Goal: Information Seeking & Learning: Learn about a topic

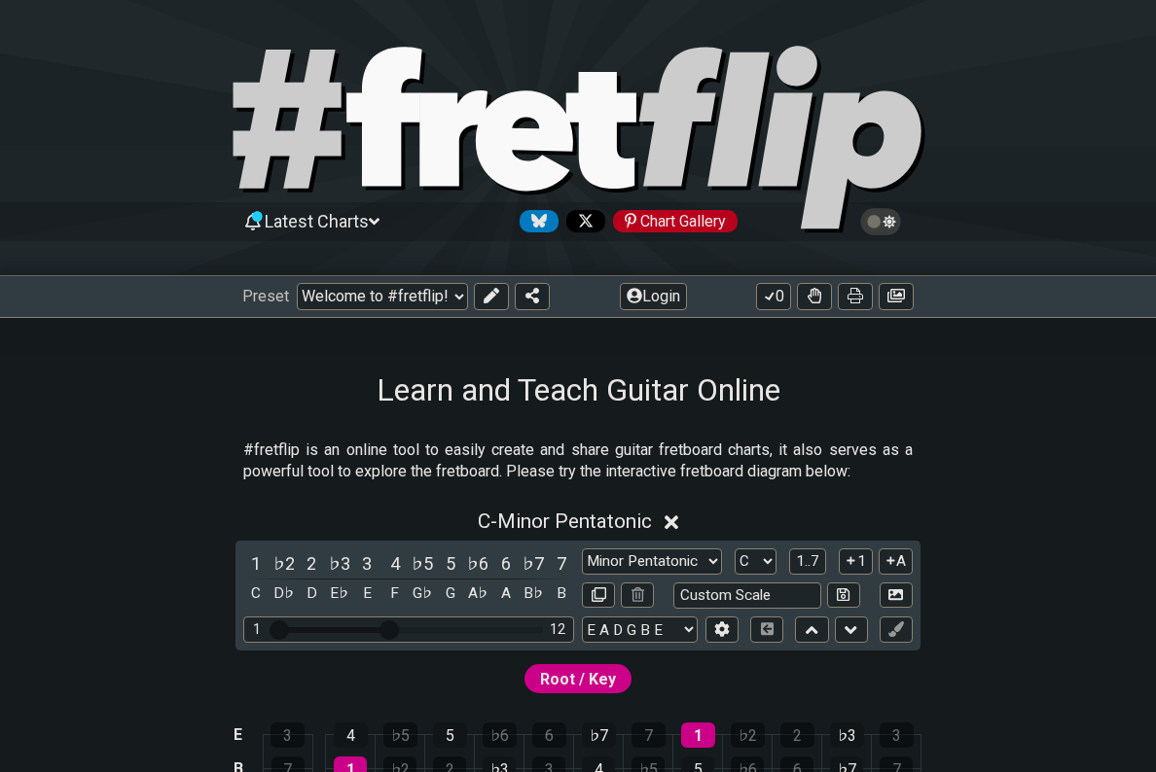
select select "/welcome"
select select "C"
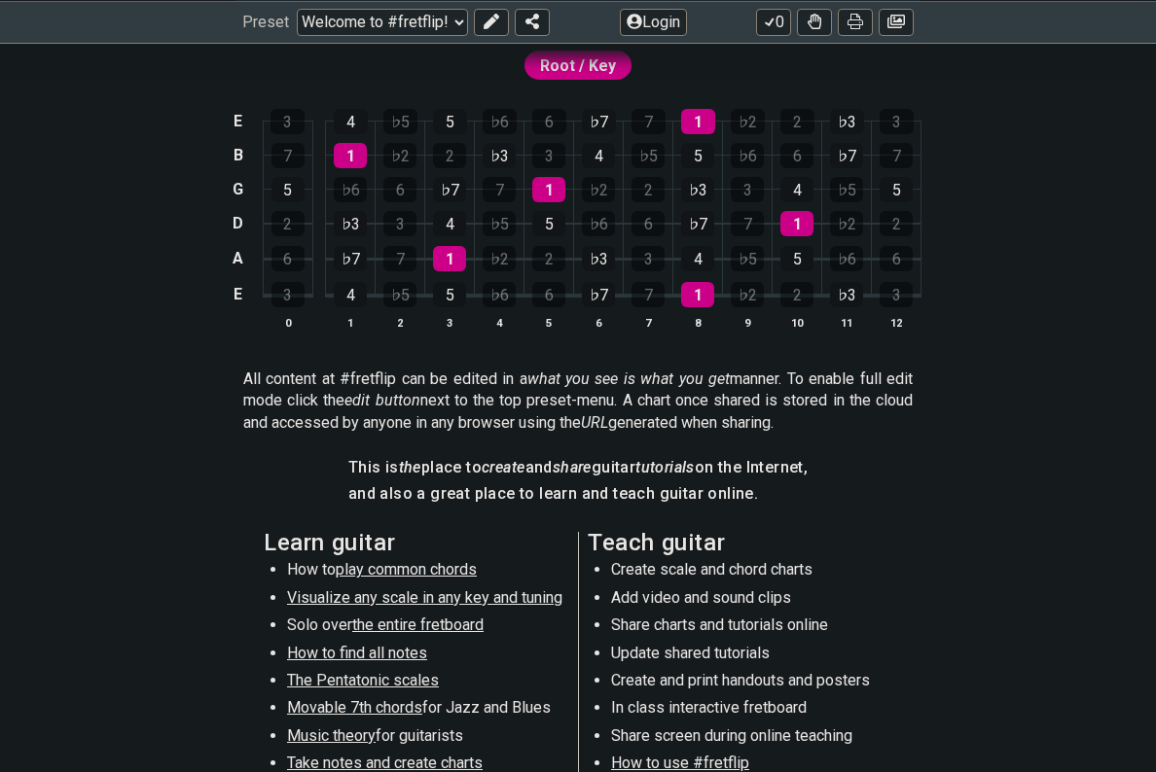
scroll to position [667, 0]
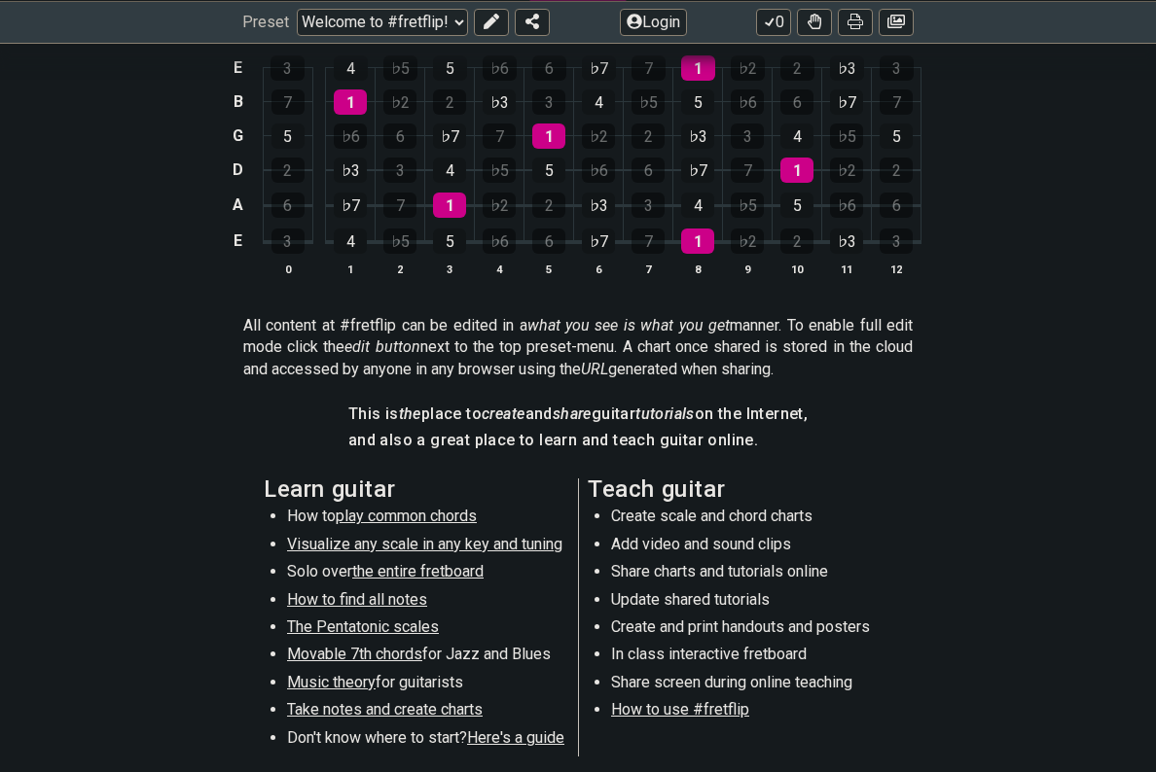
click at [307, 673] on span "Music theory" at bounding box center [331, 682] width 89 height 18
select select "/scale-degrees-and-intervals"
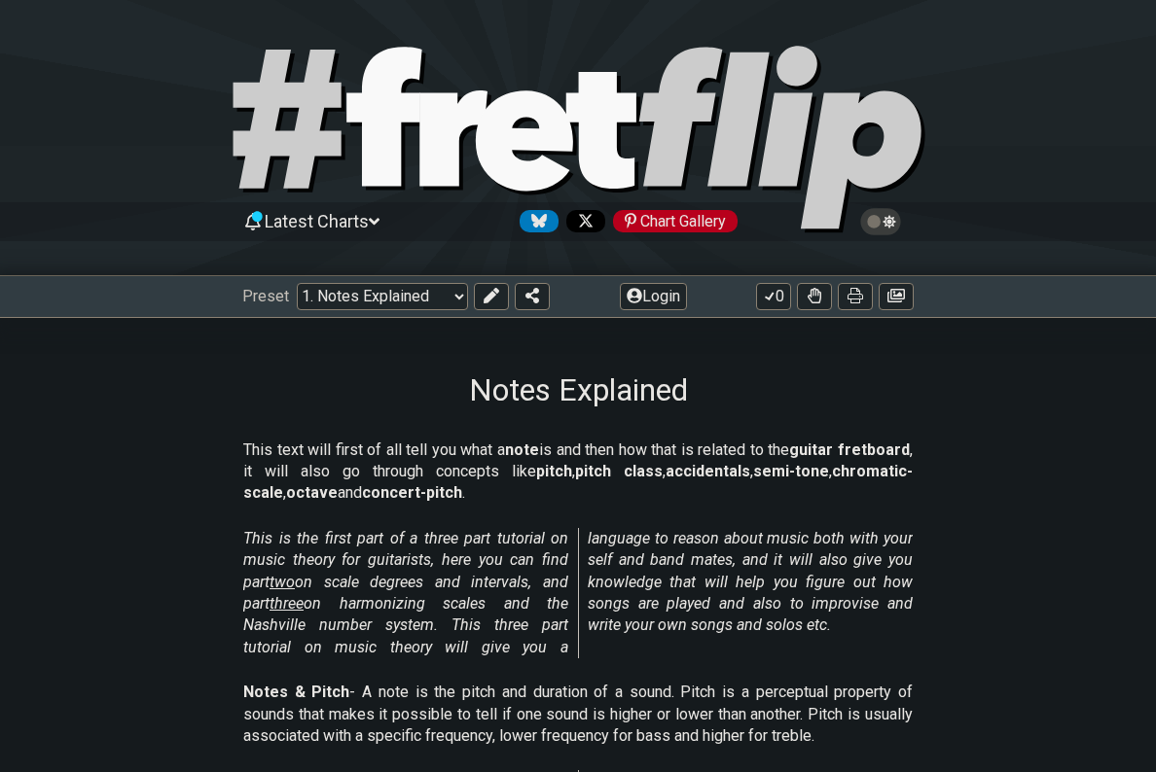
click at [446, 293] on select "Welcome to #fretflip! Initial Preset Custom Preset Minor Pentatonic Major Penta…" at bounding box center [382, 296] width 171 height 27
select select "/welcome"
select select "C"
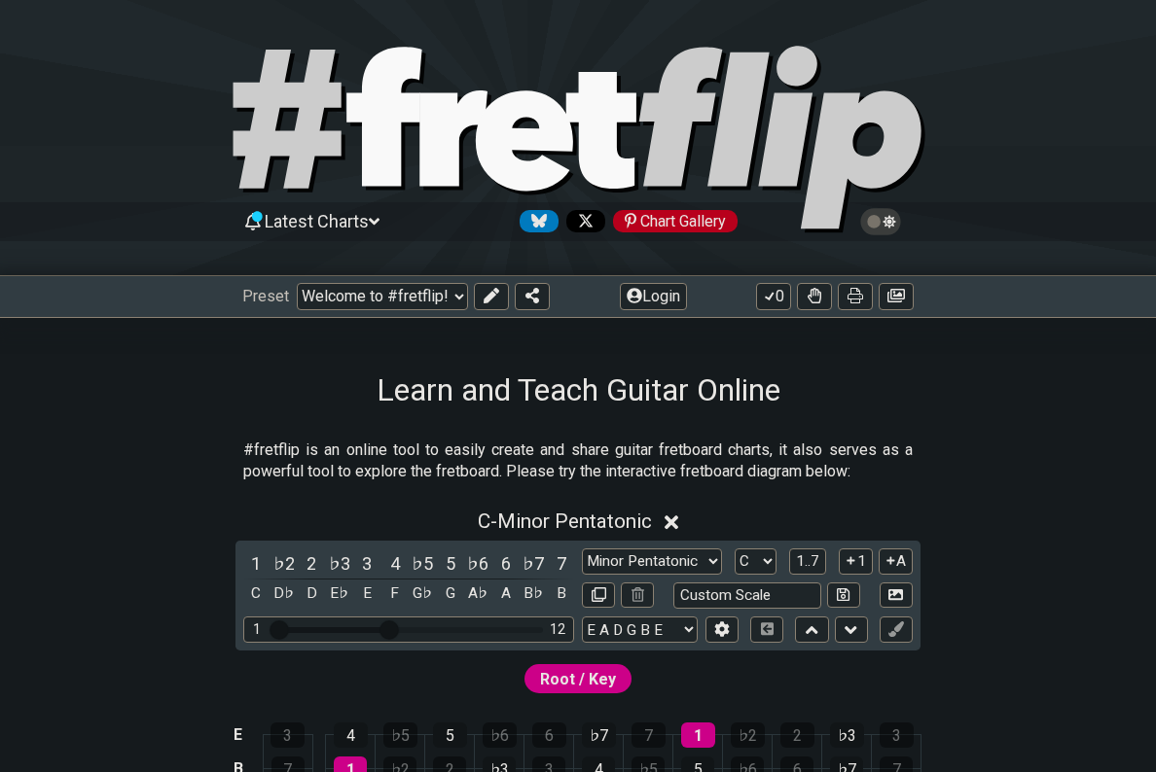
click at [451, 307] on select "Welcome to #fretflip! Initial Preset Custom Preset Minor Pentatonic Major Penta…" at bounding box center [382, 296] width 171 height 27
click at [444, 303] on select "Welcome to #fretflip! Initial Preset Custom Preset Minor Pentatonic Major Penta…" at bounding box center [382, 296] width 171 height 27
select select "/user-defined"
select select "A"
select select "Testing 1, 3 and 4"
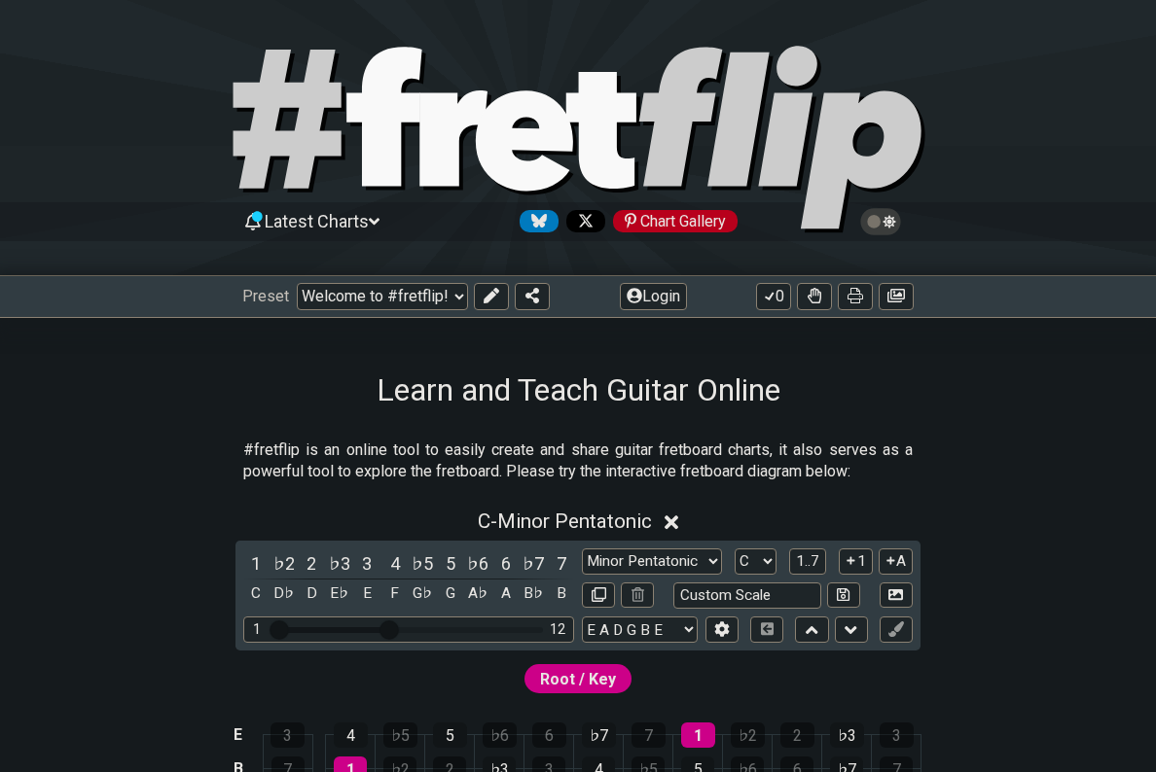
select select "C"
select select "A"
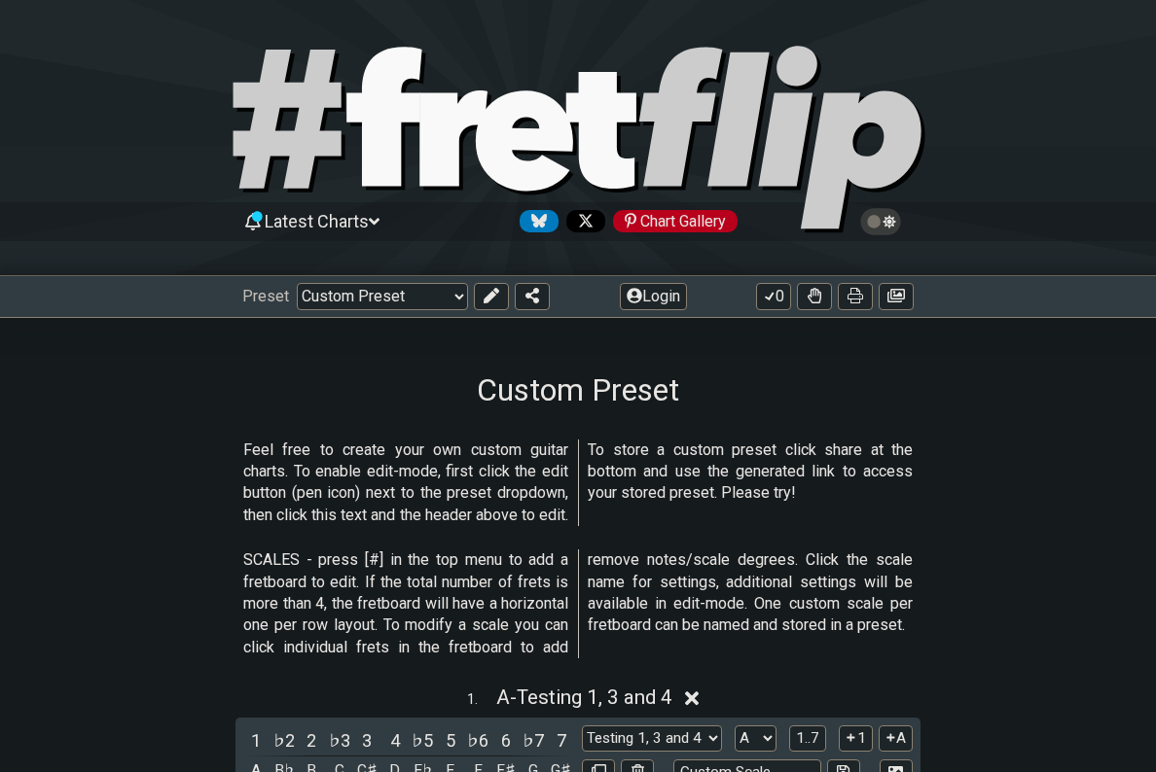
click at [421, 295] on select "Welcome to #fretflip! Initial Preset Custom Preset Minor Pentatonic Major Penta…" at bounding box center [382, 296] width 171 height 27
select select "/find-all-notes"
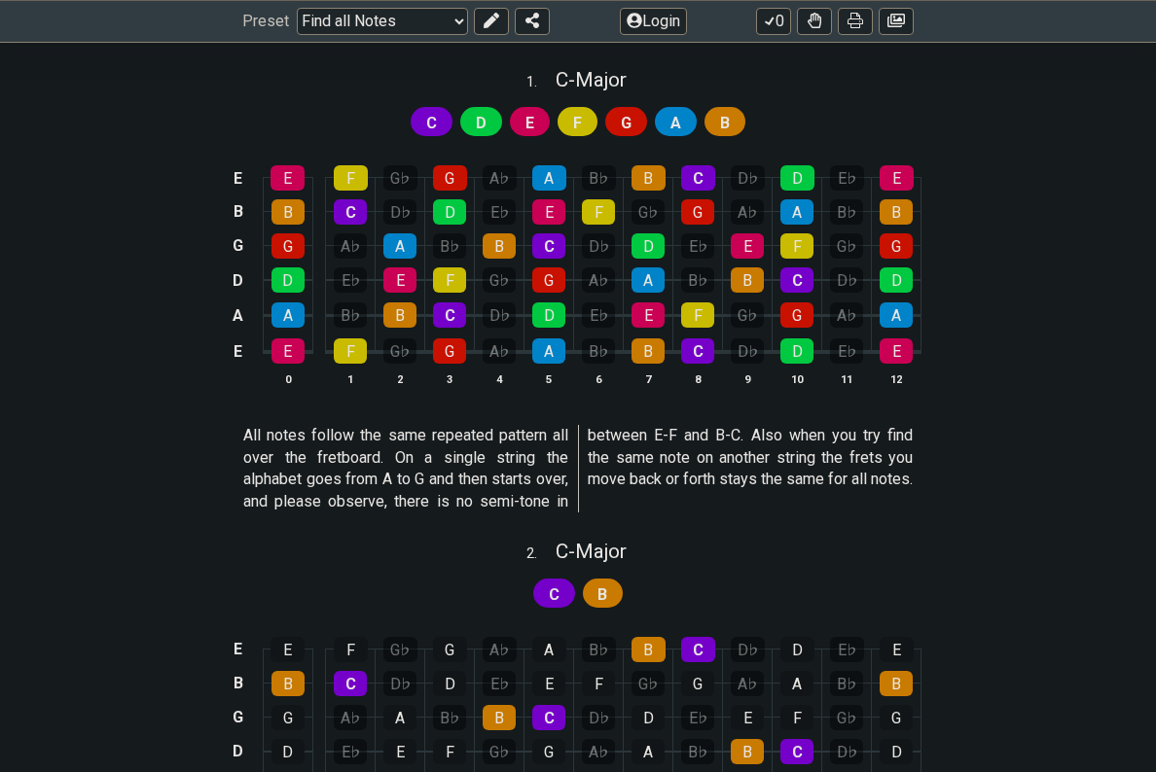
scroll to position [510, 0]
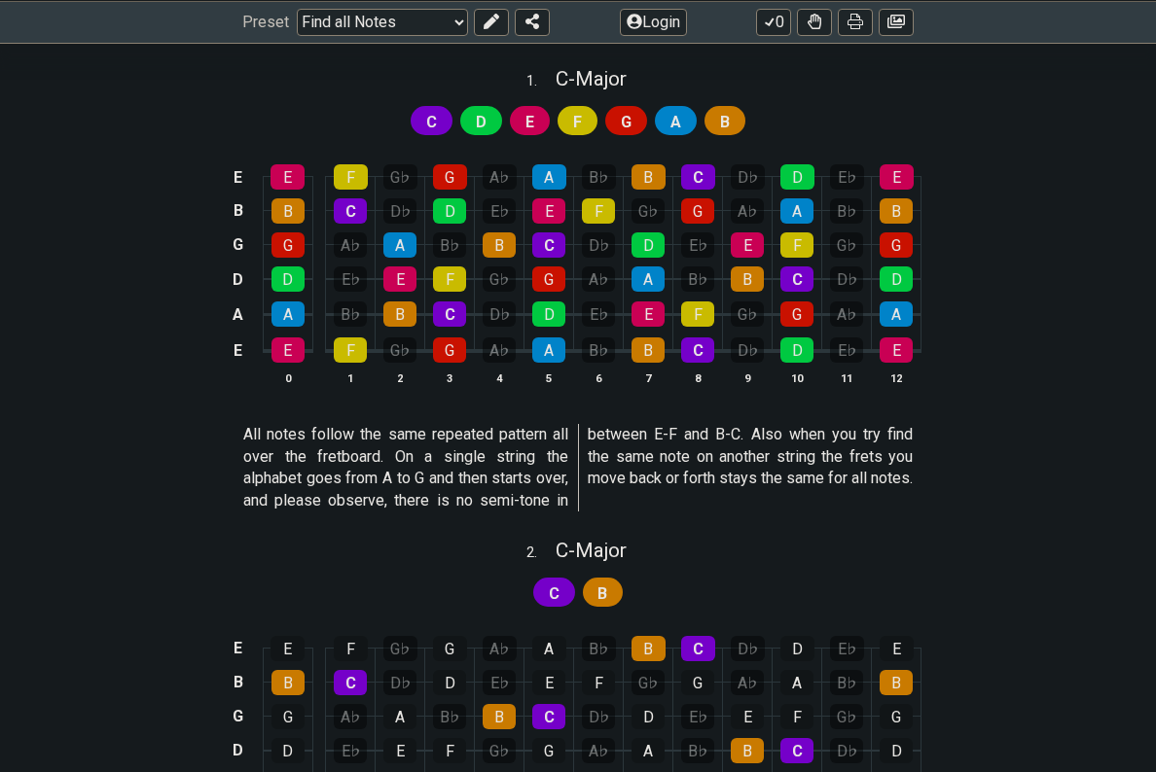
click at [130, 471] on section "All notes follow the same repeated pattern all over the fretboard. On a single …" at bounding box center [578, 471] width 1156 height 111
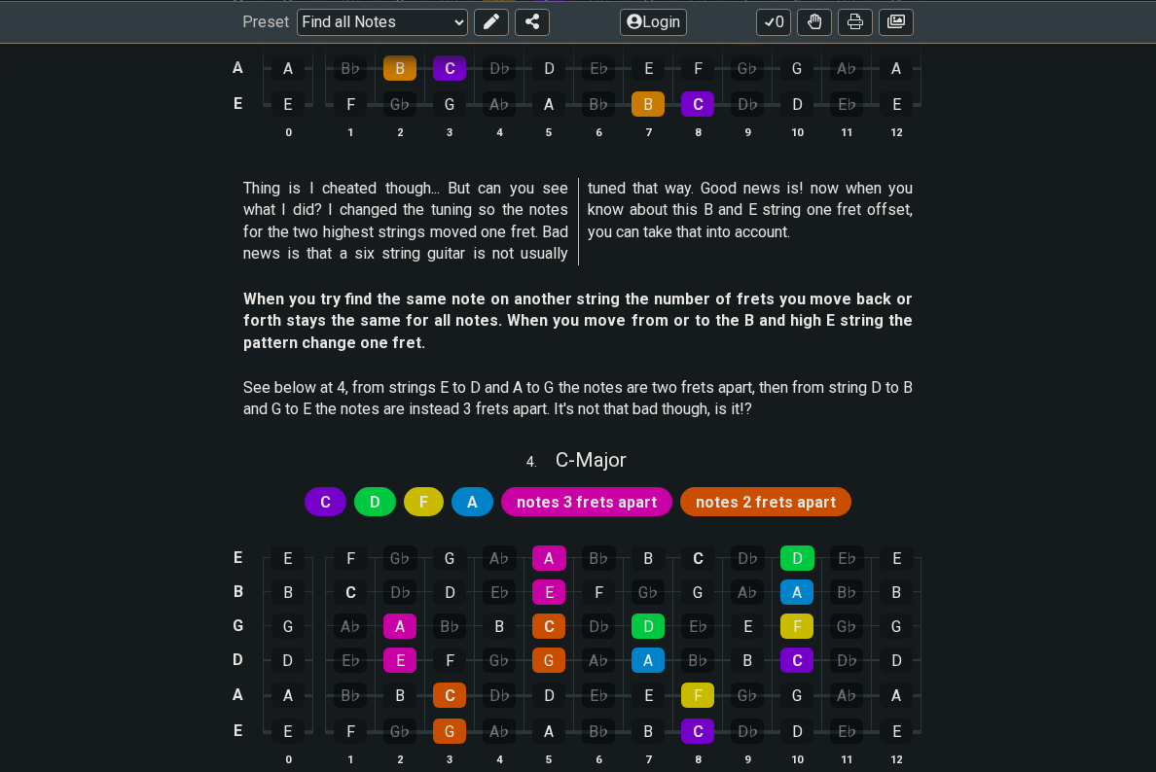
scroll to position [1573, 0]
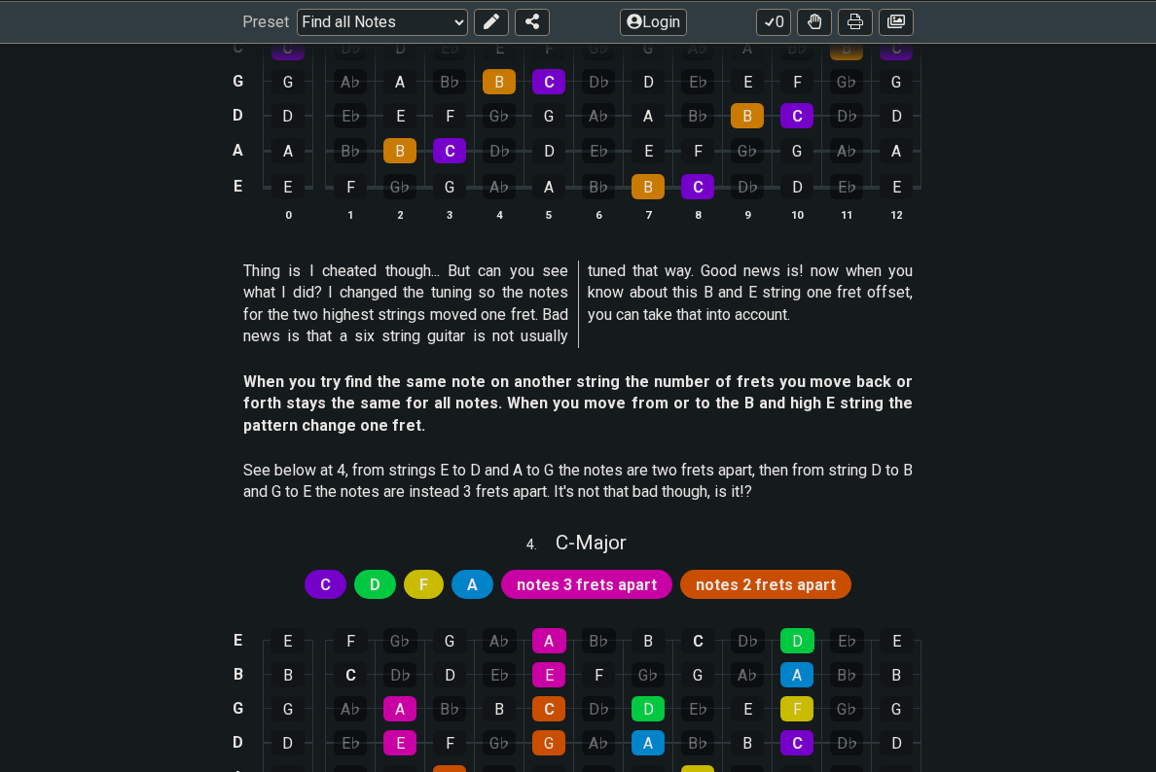
click at [968, 241] on div "F F G♭ G A♭ A B♭ B C D♭ D E♭ E F C C D♭ D E♭ E F G♭ G A♭ A B♭ B C G G A♭ A B♭ B…" at bounding box center [578, 112] width 1156 height 273
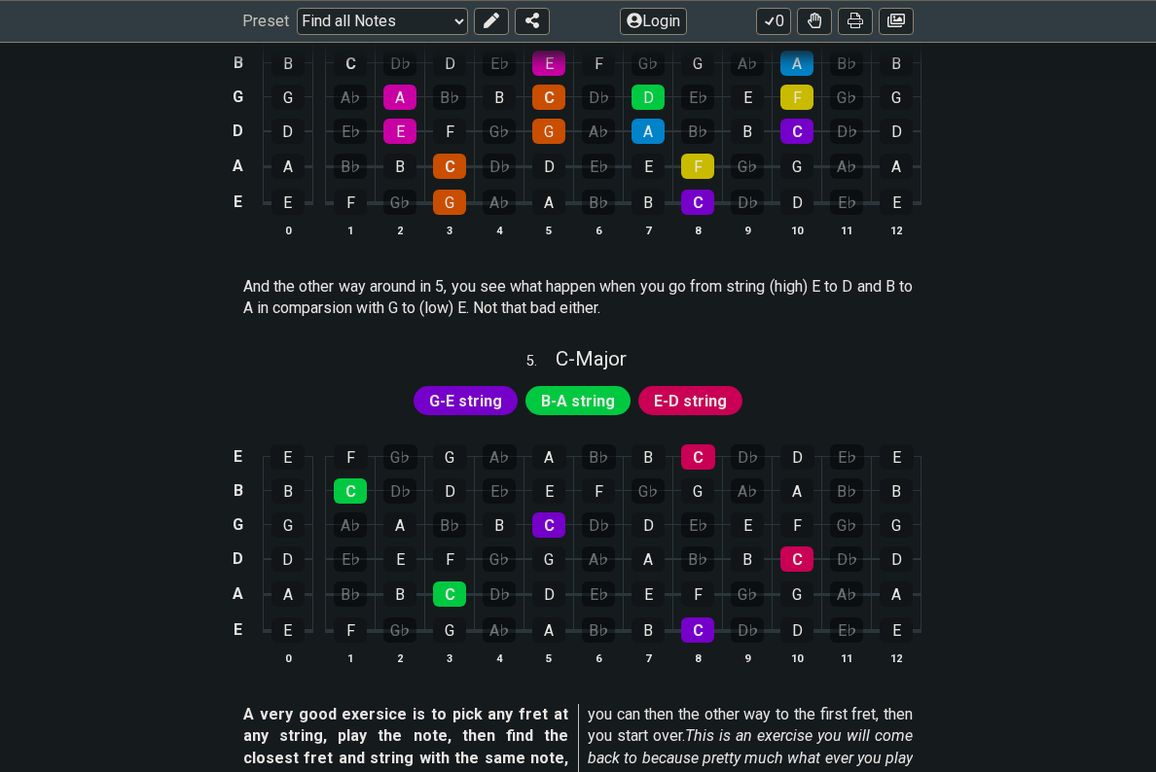
scroll to position [2189, 0]
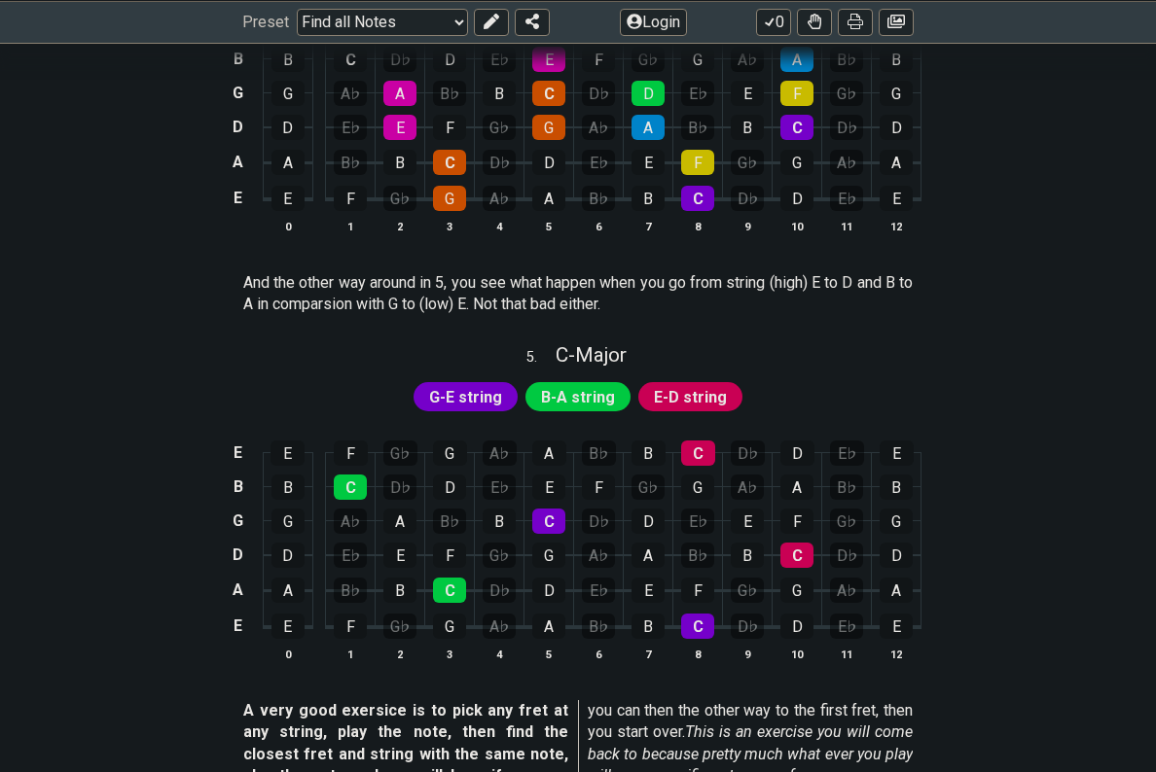
click at [479, 383] on span "G-E string" at bounding box center [465, 397] width 73 height 28
click at [476, 383] on span "G-E string" at bounding box center [465, 397] width 73 height 28
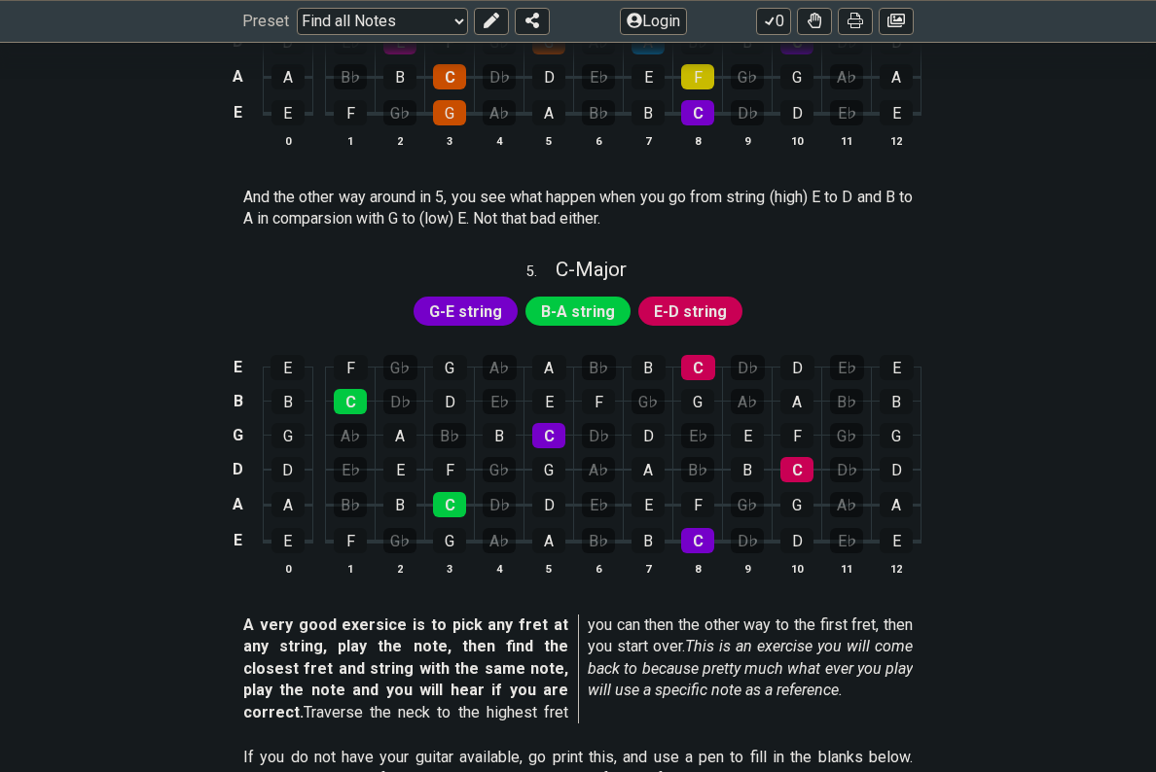
scroll to position [2331, 0]
